Goal: Check status

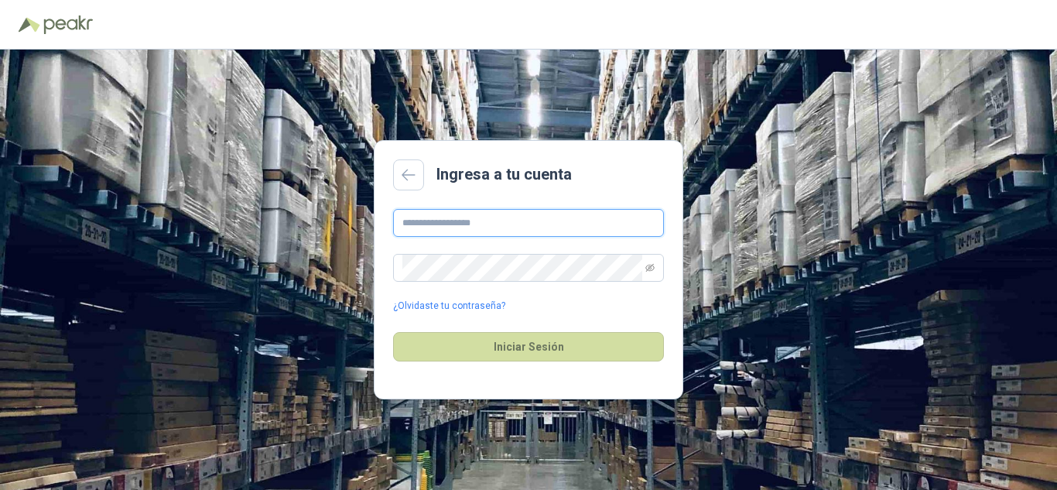
click at [534, 224] on input "text" at bounding box center [528, 223] width 271 height 28
type input "**********"
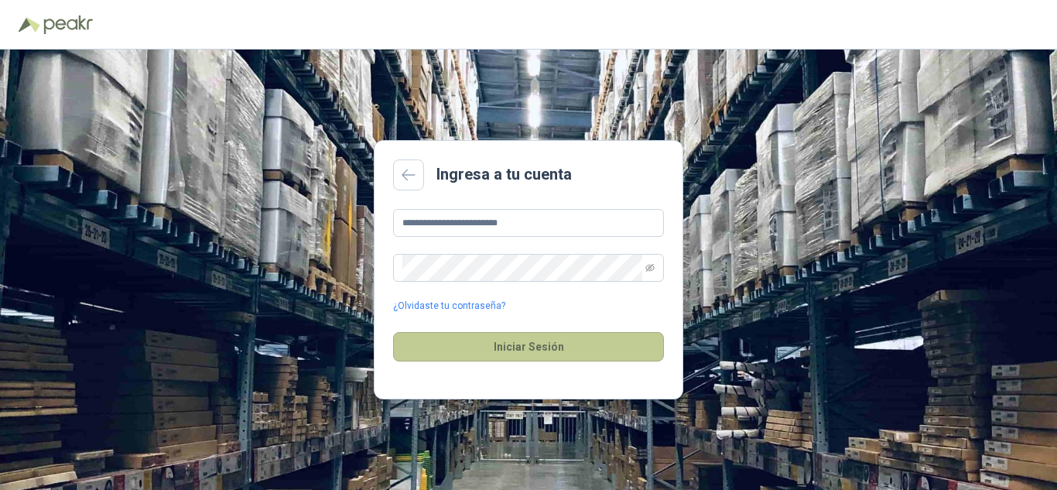
click at [540, 344] on button "Iniciar Sesión" at bounding box center [528, 346] width 271 height 29
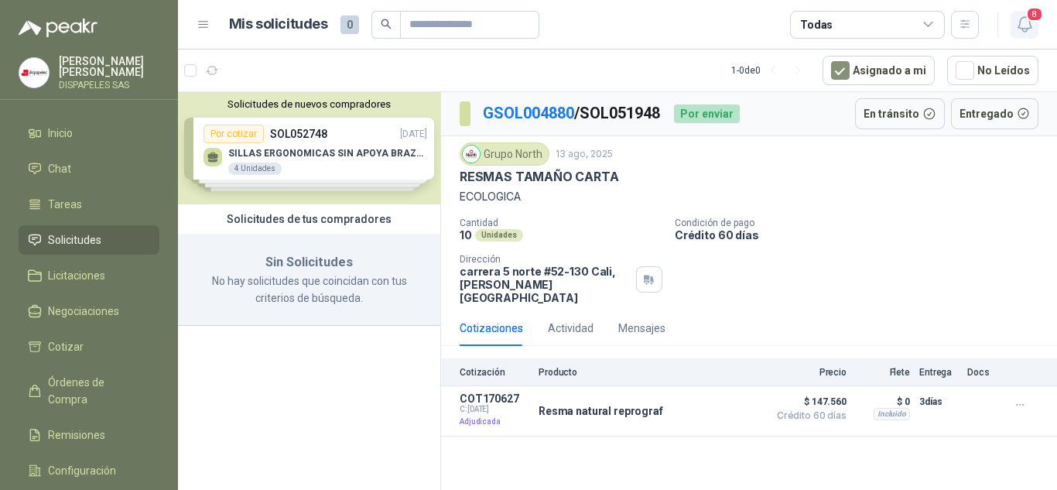
click at [1026, 26] on icon "button" at bounding box center [1025, 24] width 19 height 19
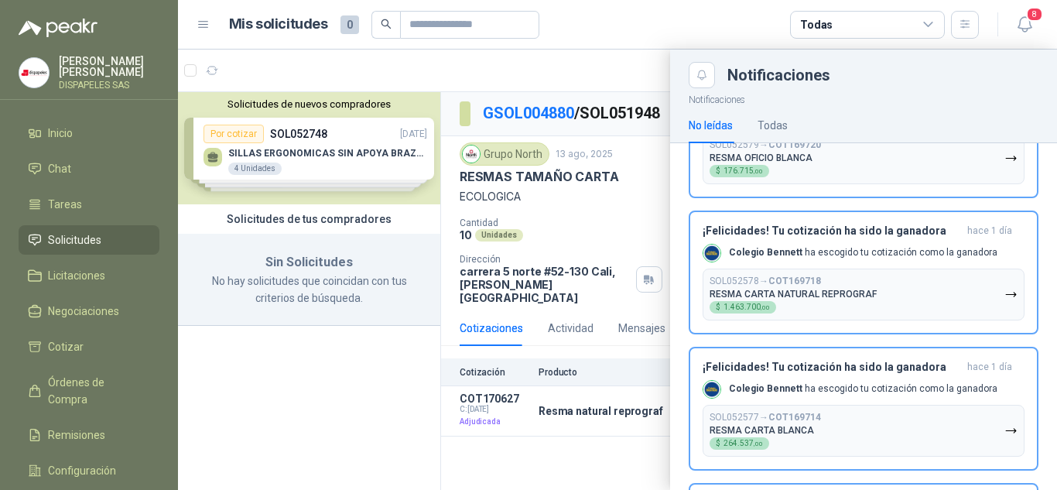
scroll to position [384, 0]
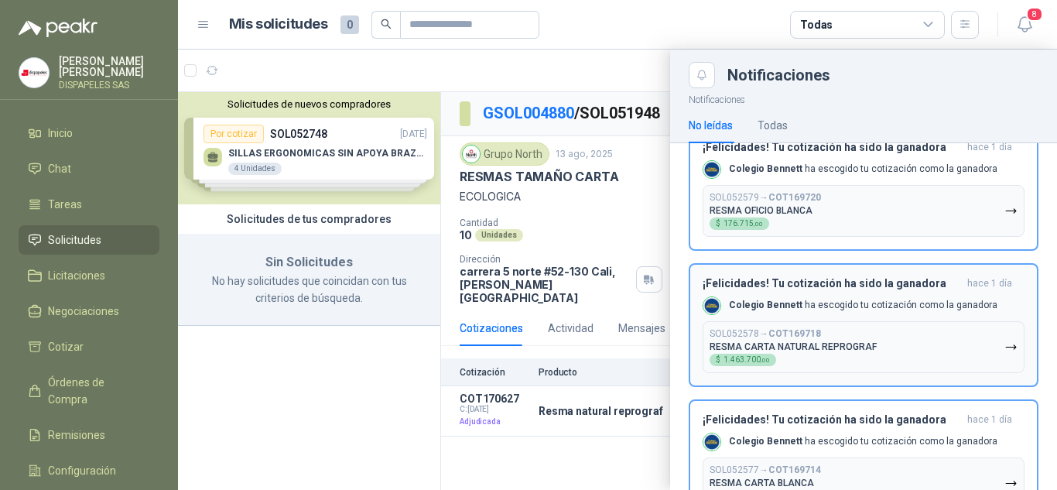
click at [742, 331] on p "SOL052578 → COT169718" at bounding box center [765, 334] width 111 height 12
